Goal: Understand process/instructions: Learn how to perform a task or action

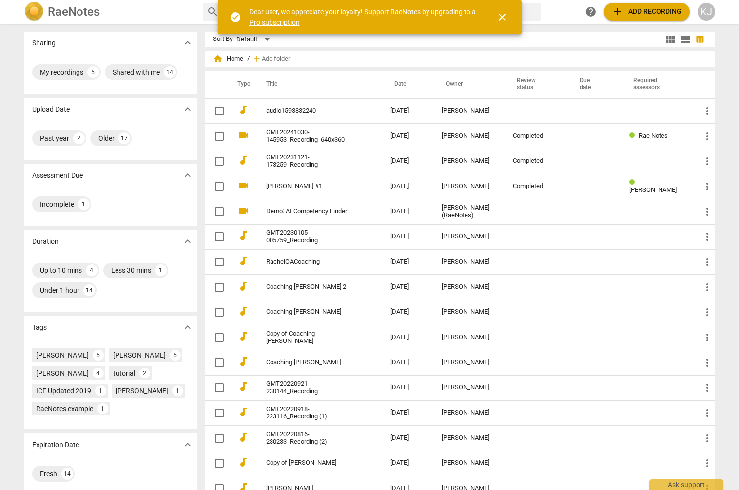
click at [706, 10] on div "KJ" at bounding box center [706, 12] width 18 height 18
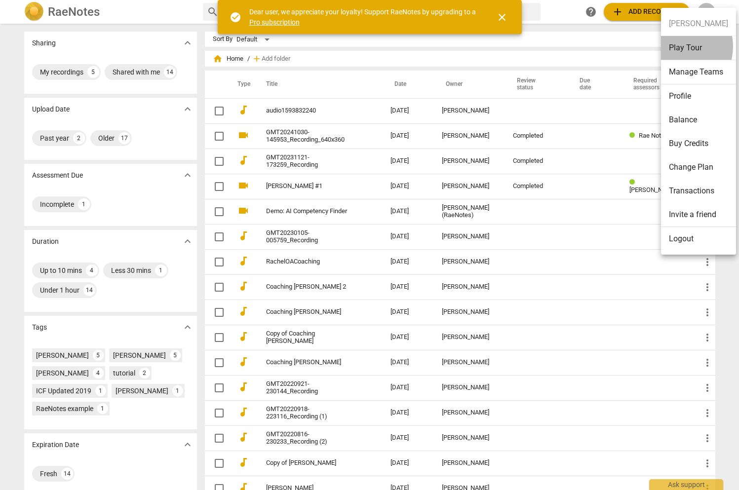
click at [676, 46] on li "Play Tour" at bounding box center [698, 48] width 75 height 24
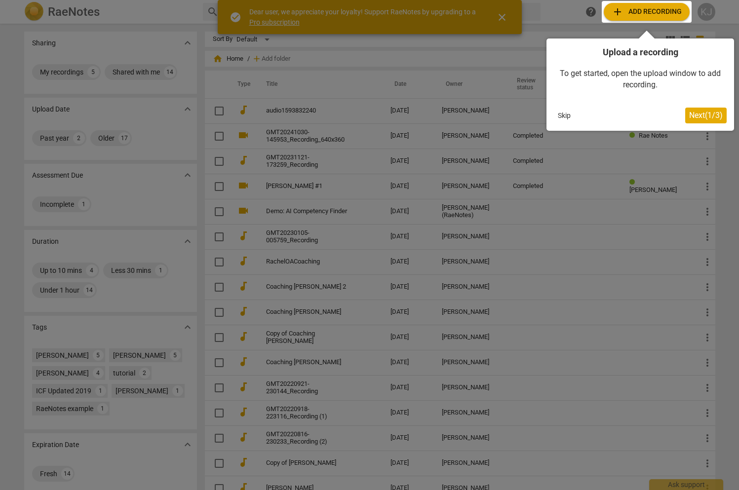
click at [564, 117] on button "Skip" at bounding box center [564, 115] width 21 height 15
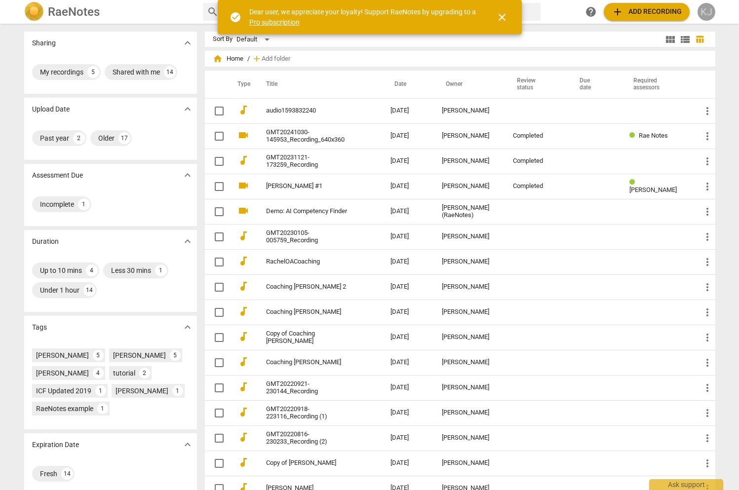
click at [706, 13] on div "KJ" at bounding box center [706, 12] width 18 height 18
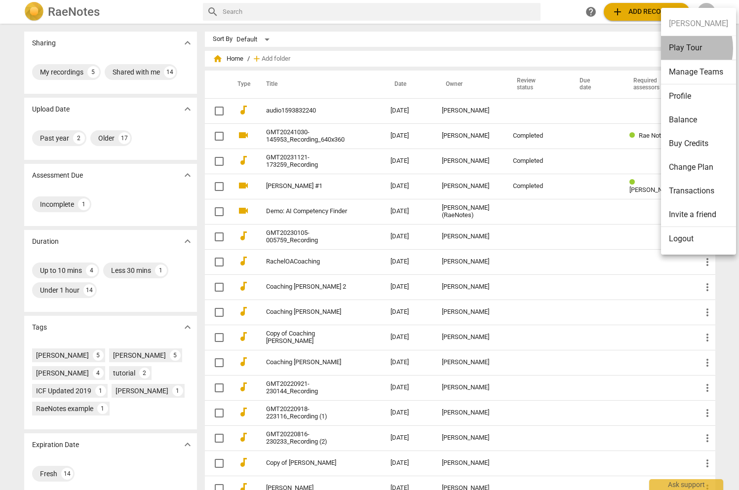
click at [672, 48] on li "Play Tour" at bounding box center [698, 48] width 75 height 24
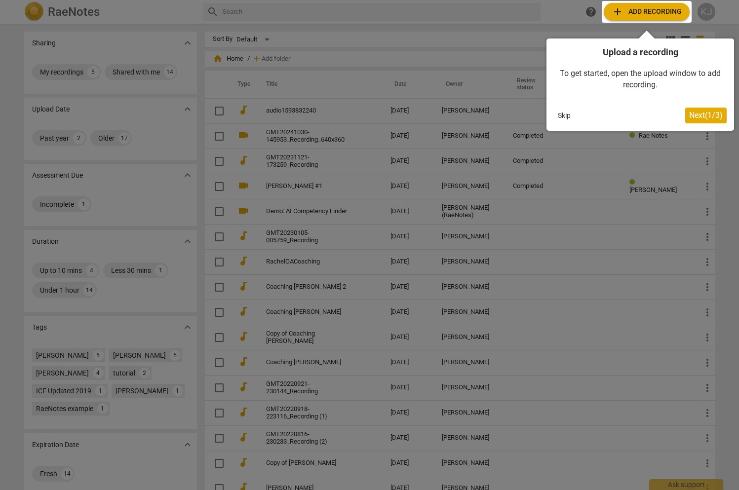
click at [648, 12] on div at bounding box center [647, 12] width 90 height 22
click at [696, 117] on span "Next ( 1 / 3 )" at bounding box center [706, 115] width 34 height 9
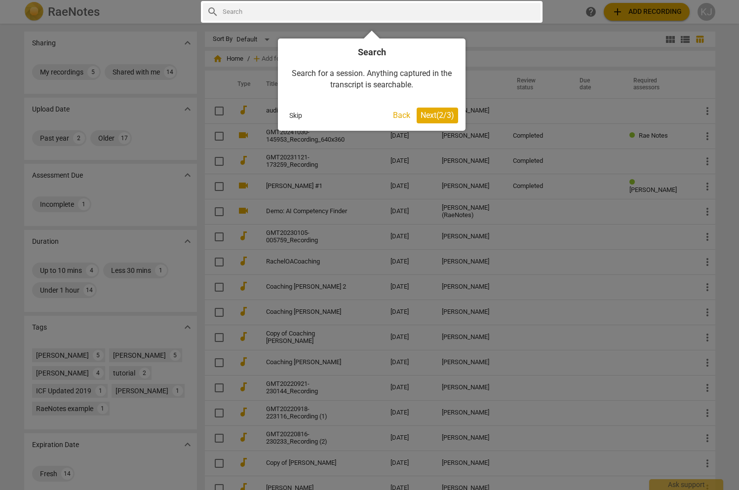
click at [429, 116] on span "Next ( 2 / 3 )" at bounding box center [438, 115] width 34 height 9
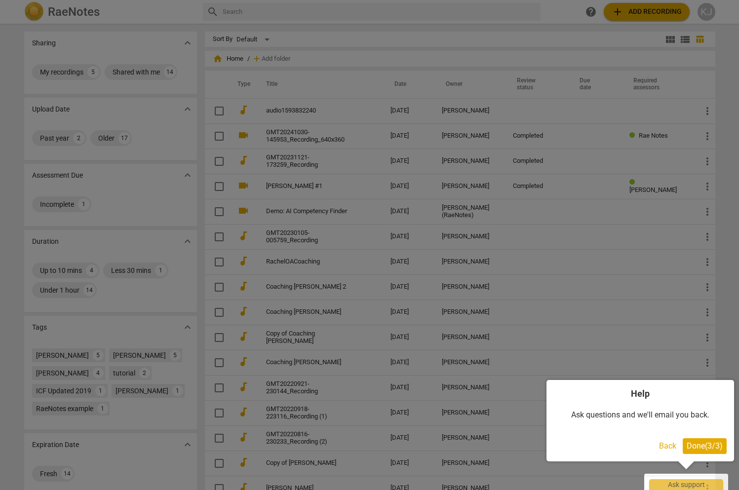
click at [693, 444] on span "Done ( 3 / 3 )" at bounding box center [705, 445] width 36 height 9
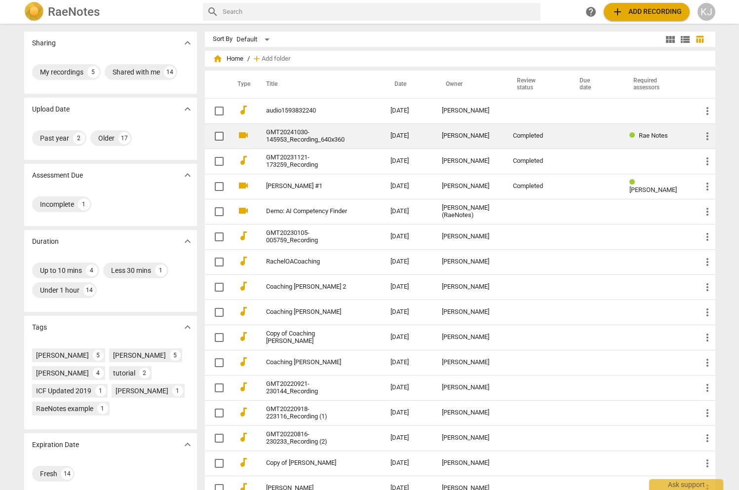
click at [639, 134] on span "Rae Notes" at bounding box center [653, 135] width 29 height 7
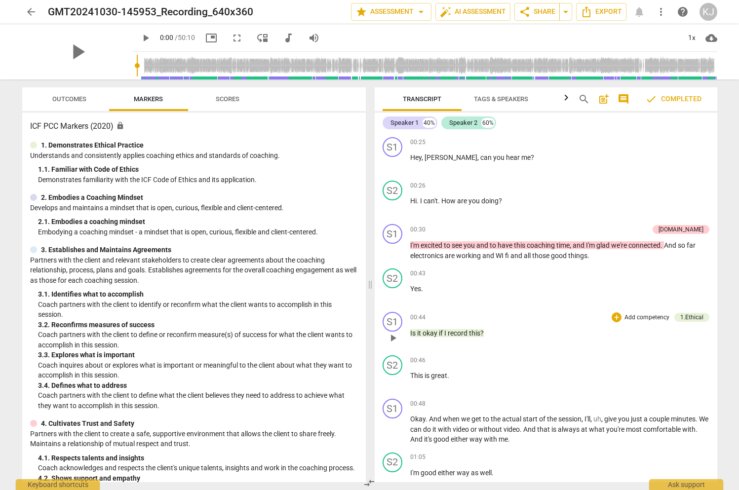
scroll to position [0, 0]
click at [684, 10] on span "help" at bounding box center [683, 12] width 12 height 12
